Goal: Task Accomplishment & Management: Manage account settings

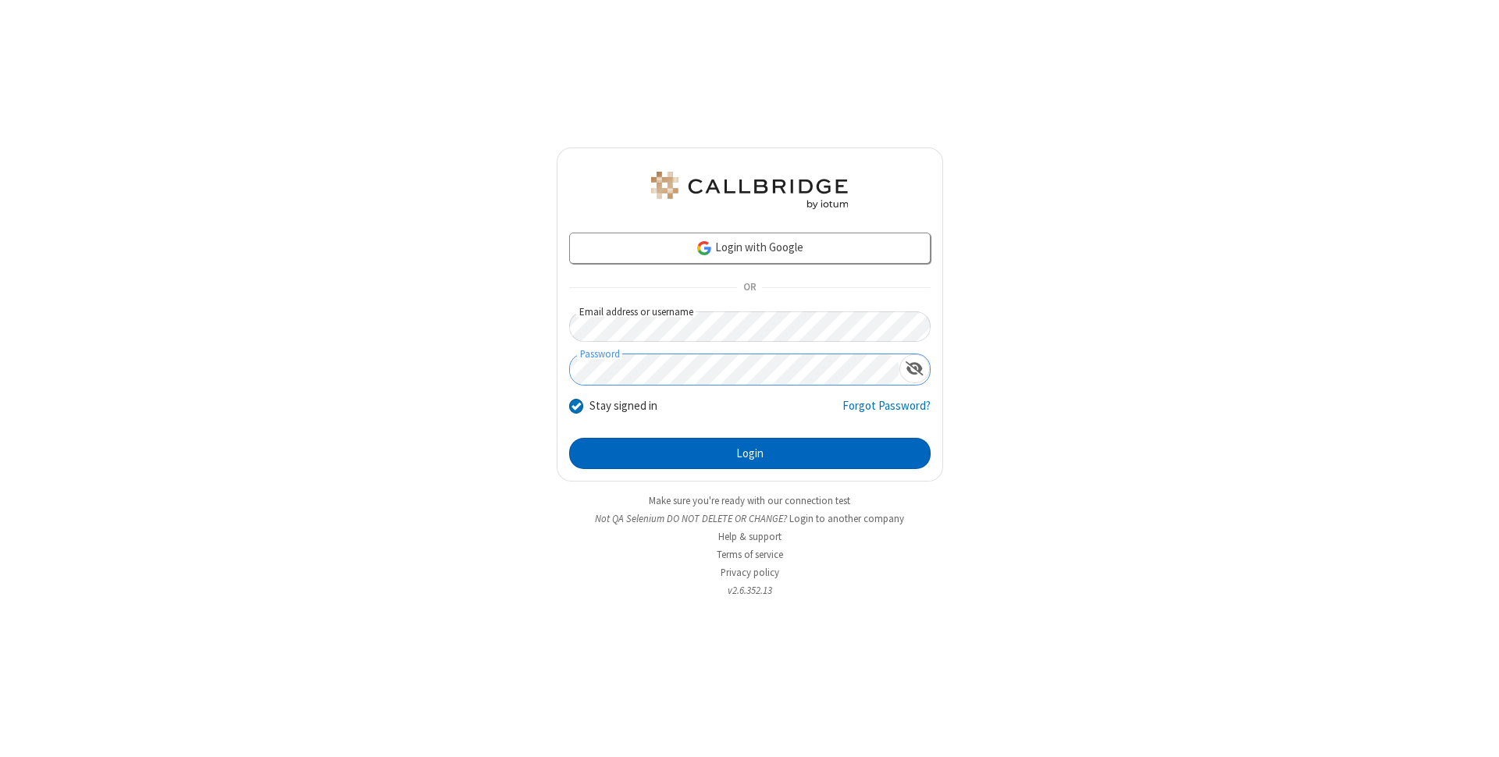
click at [749, 454] on button "Login" at bounding box center [749, 453] width 361 height 31
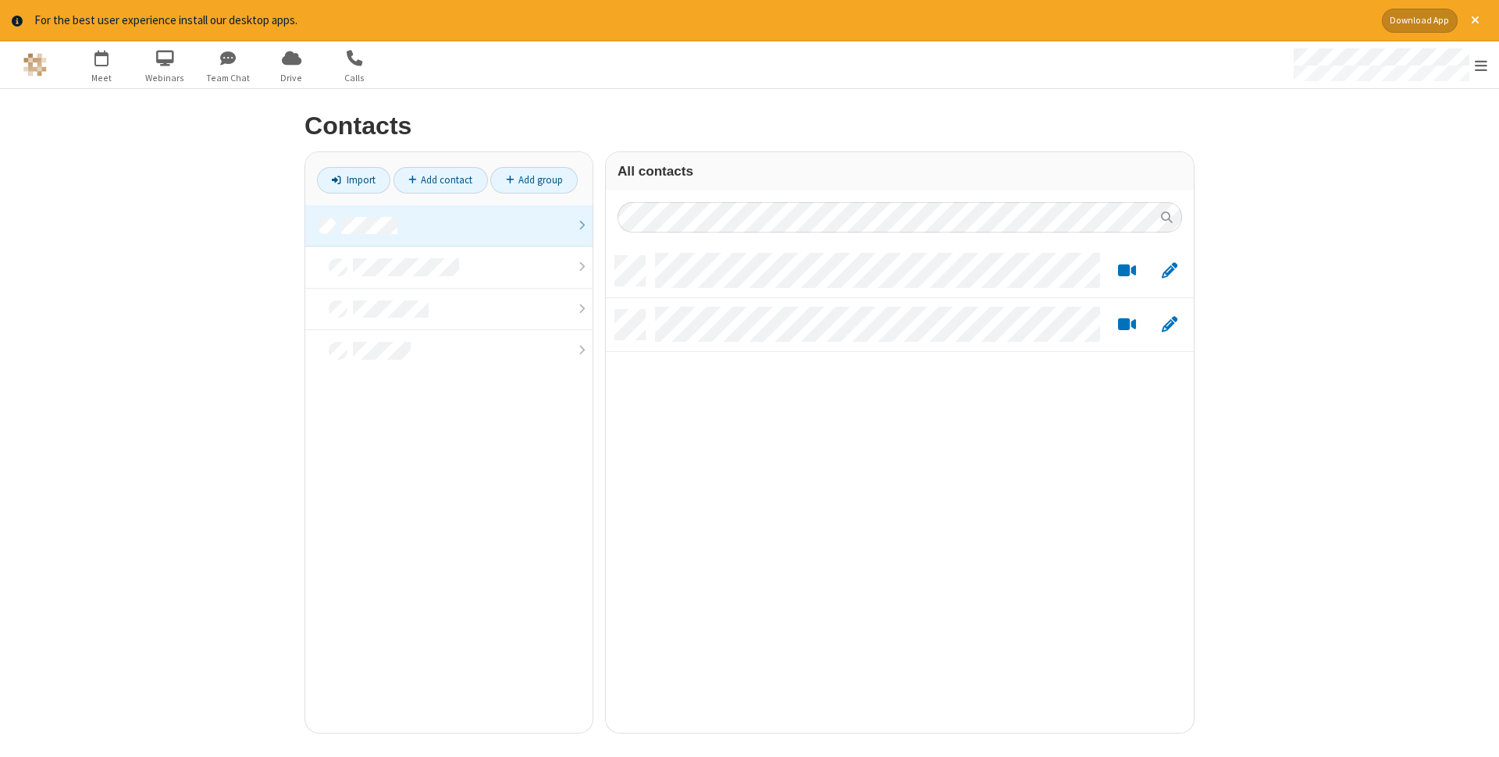
scroll to position [489, 588]
click at [449, 226] on link at bounding box center [448, 226] width 287 height 42
click at [440, 180] on link "Add contact" at bounding box center [440, 180] width 94 height 27
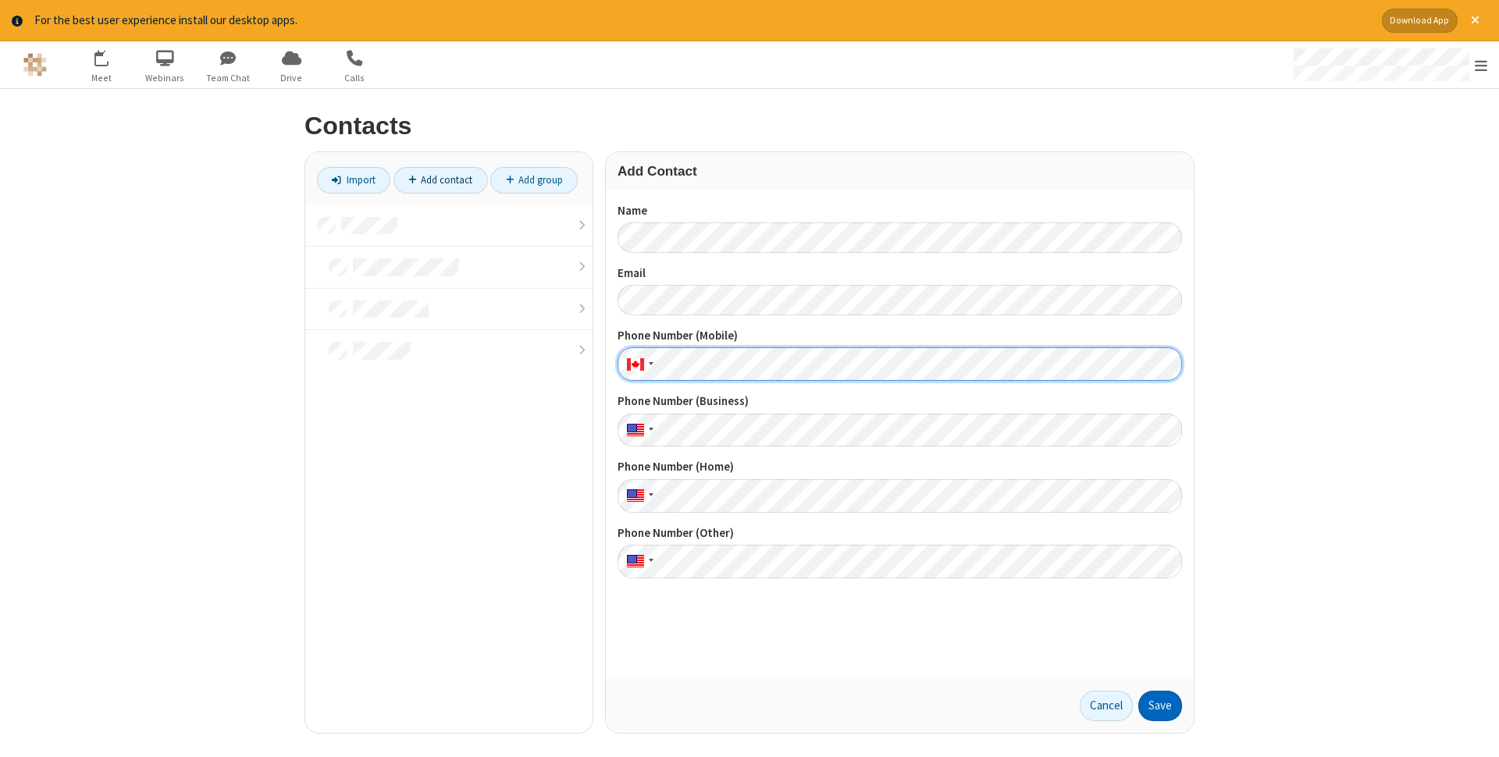
click at [1160, 706] on button "Save" at bounding box center [1160, 706] width 44 height 31
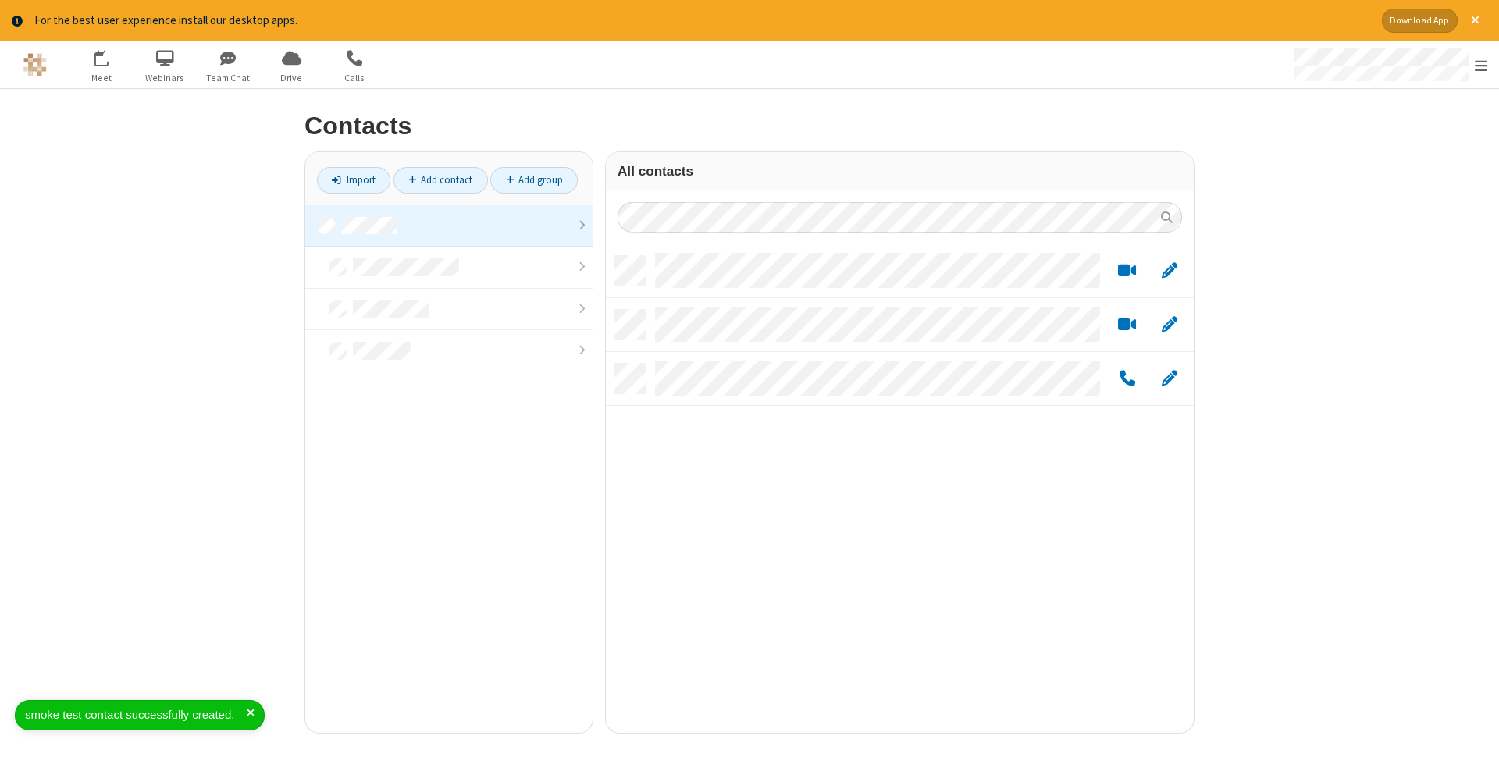
scroll to position [489, 588]
click at [440, 180] on link "Add contact" at bounding box center [440, 180] width 94 height 27
